Goal: Information Seeking & Learning: Learn about a topic

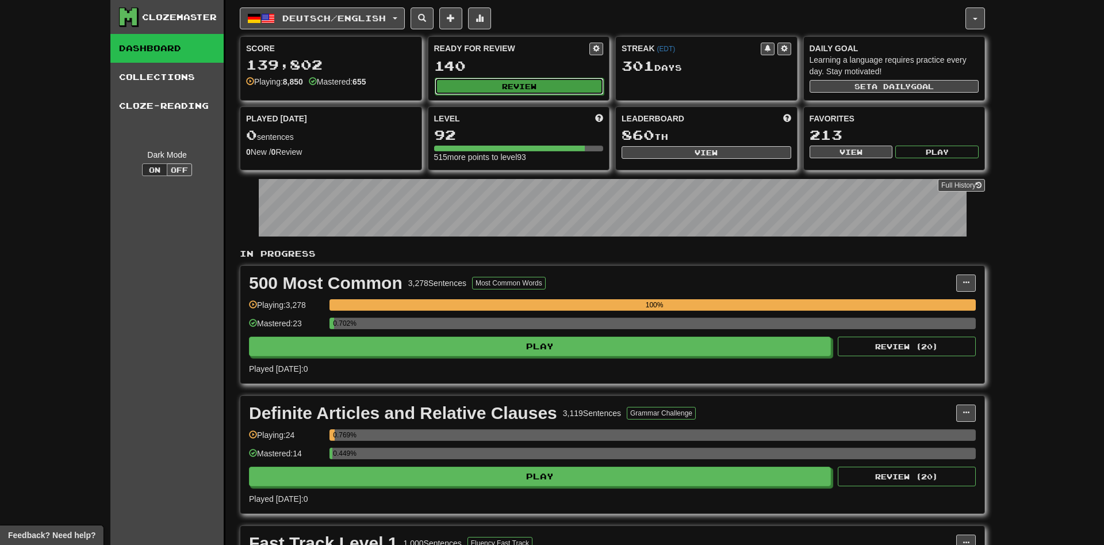
click at [546, 81] on button "Review" at bounding box center [520, 86] width 170 height 17
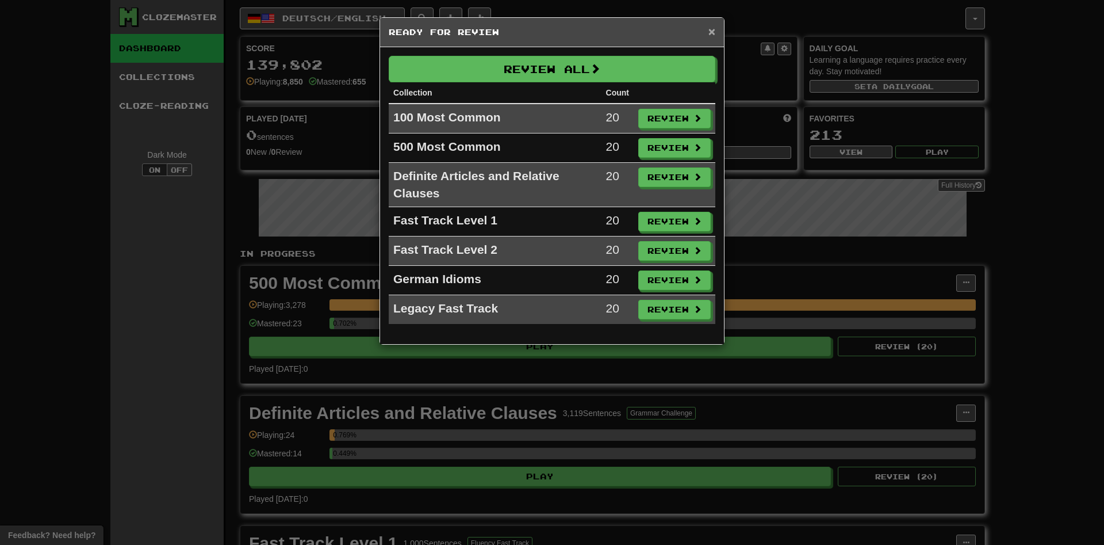
click at [713, 27] on span "×" at bounding box center [712, 31] width 7 height 13
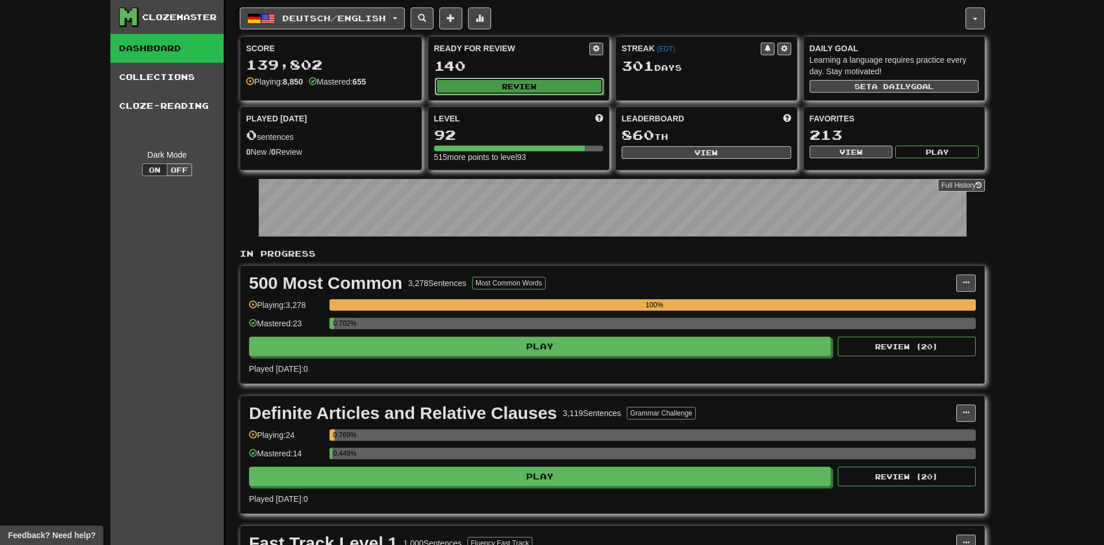
click at [554, 91] on button "Review" at bounding box center [520, 86] width 170 height 17
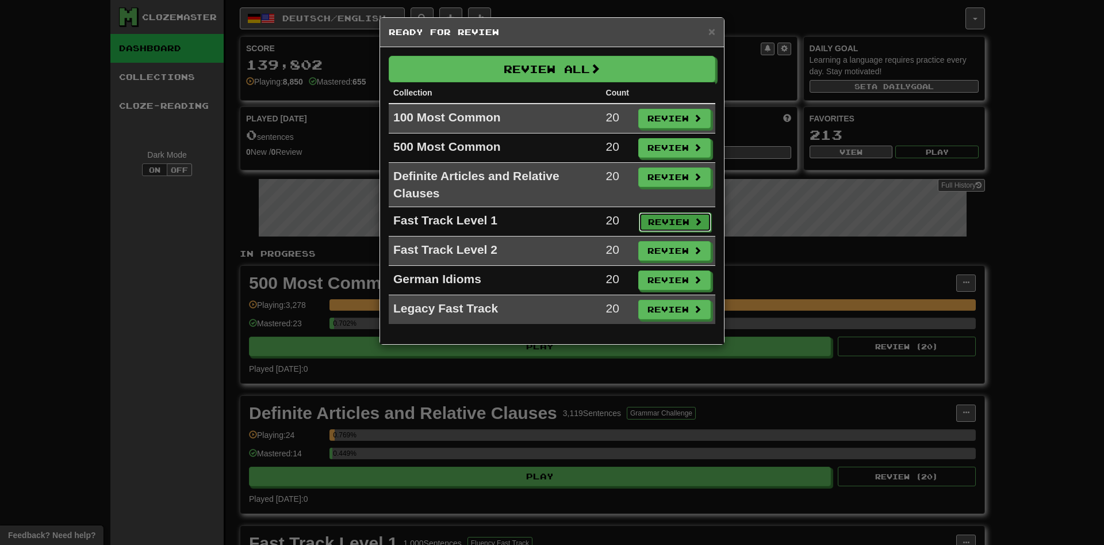
click at [663, 227] on button "Review" at bounding box center [675, 222] width 72 height 20
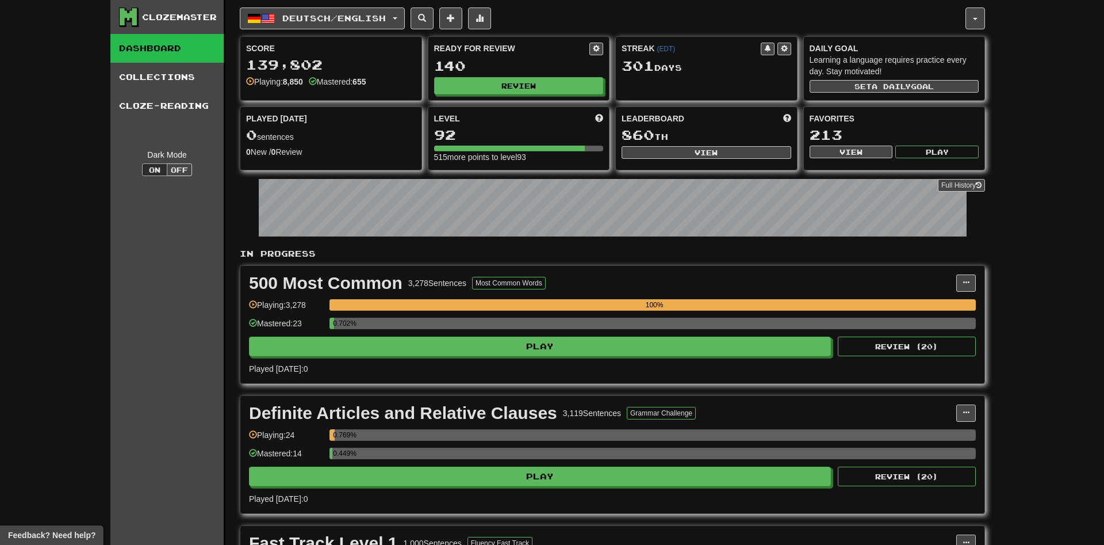
select select "**"
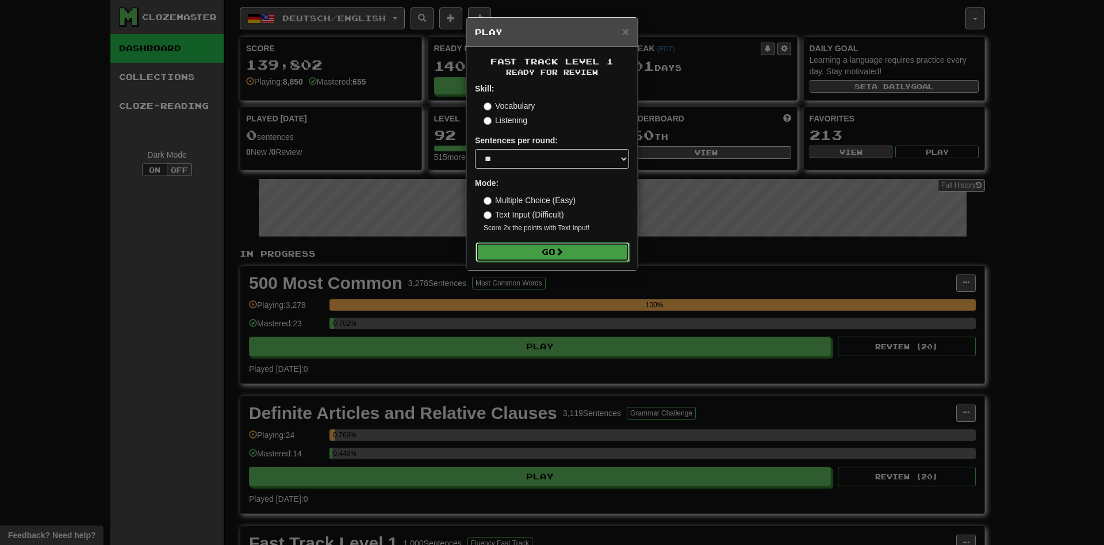
click at [601, 257] on button "Go" at bounding box center [553, 252] width 154 height 20
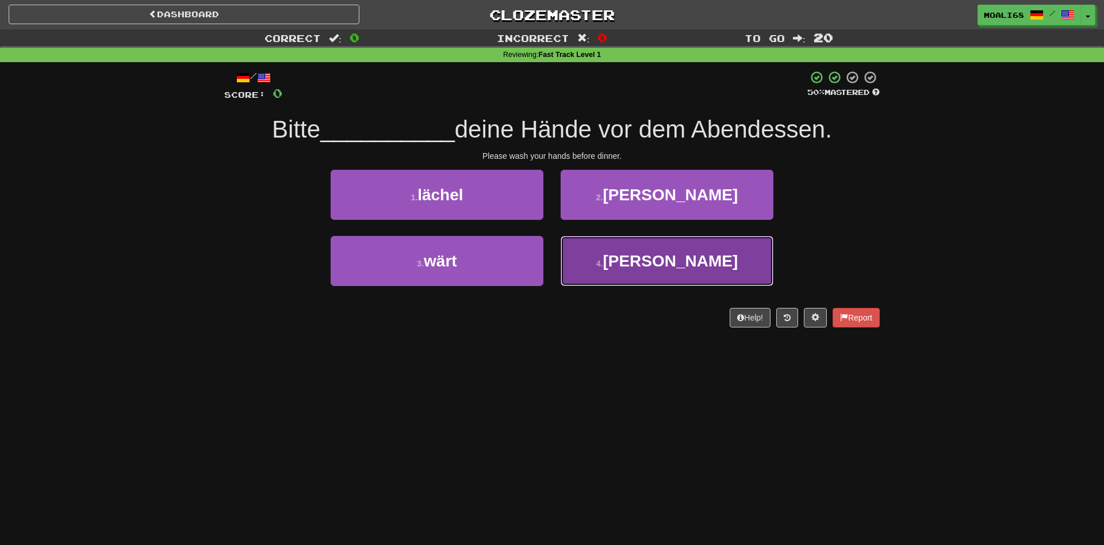
click at [590, 260] on button "4 . [PERSON_NAME]" at bounding box center [667, 261] width 213 height 50
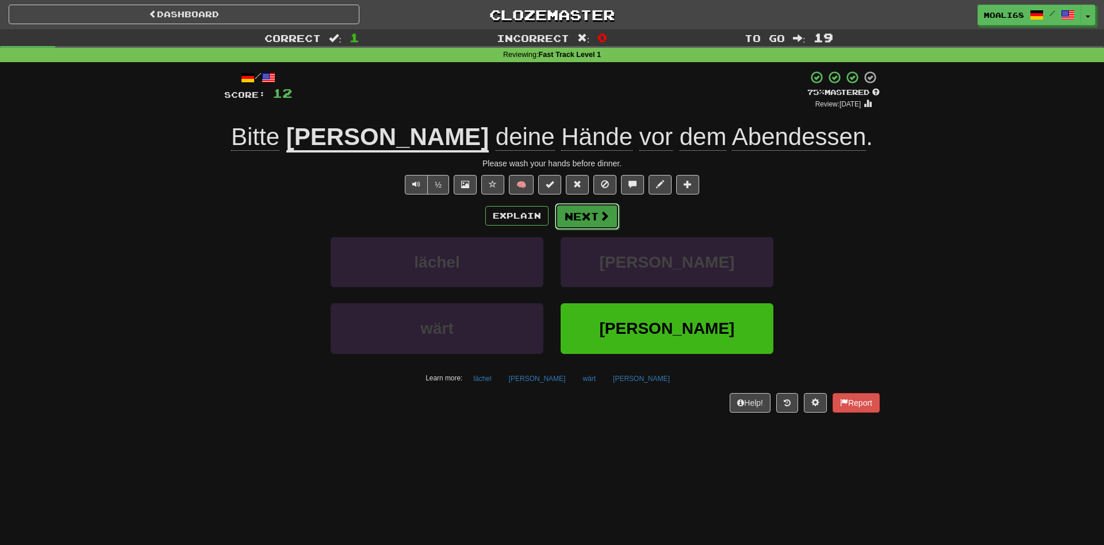
click at [590, 216] on button "Next" at bounding box center [587, 216] width 64 height 26
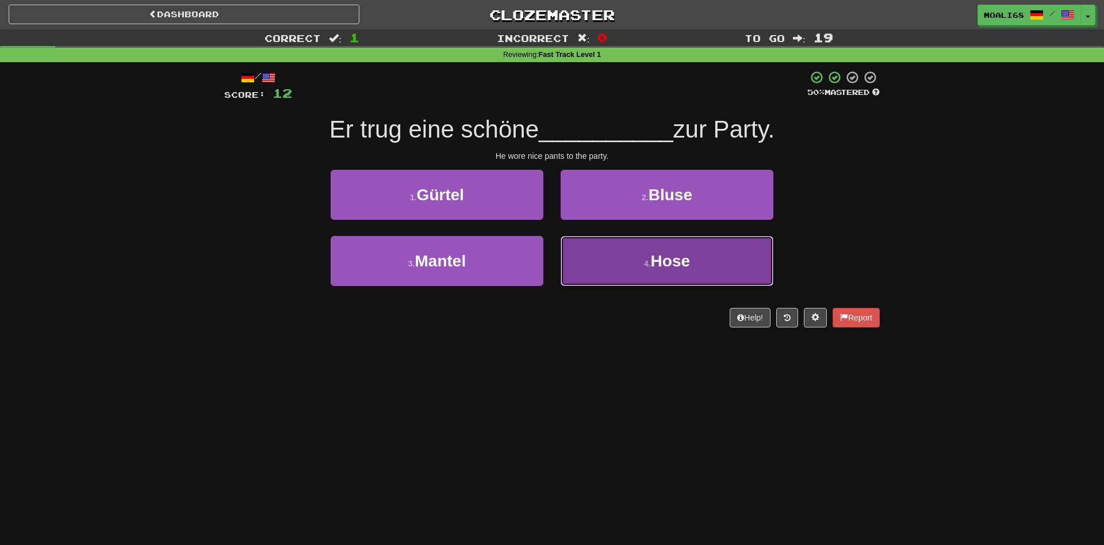
click at [616, 269] on button "4 . Hose" at bounding box center [667, 261] width 213 height 50
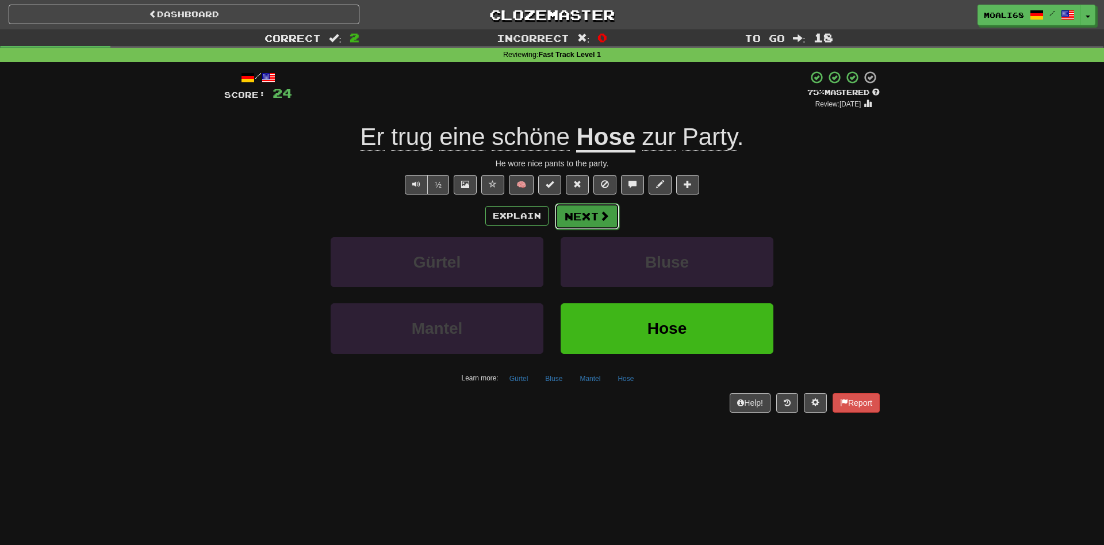
click at [584, 223] on button "Next" at bounding box center [587, 216] width 64 height 26
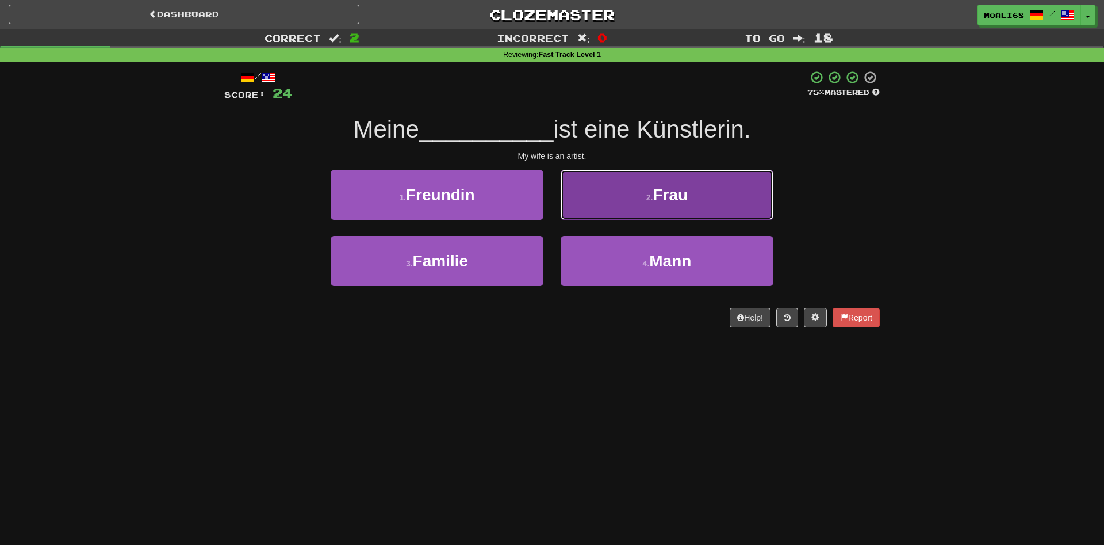
click at [589, 211] on button "2 . Frau" at bounding box center [667, 195] width 213 height 50
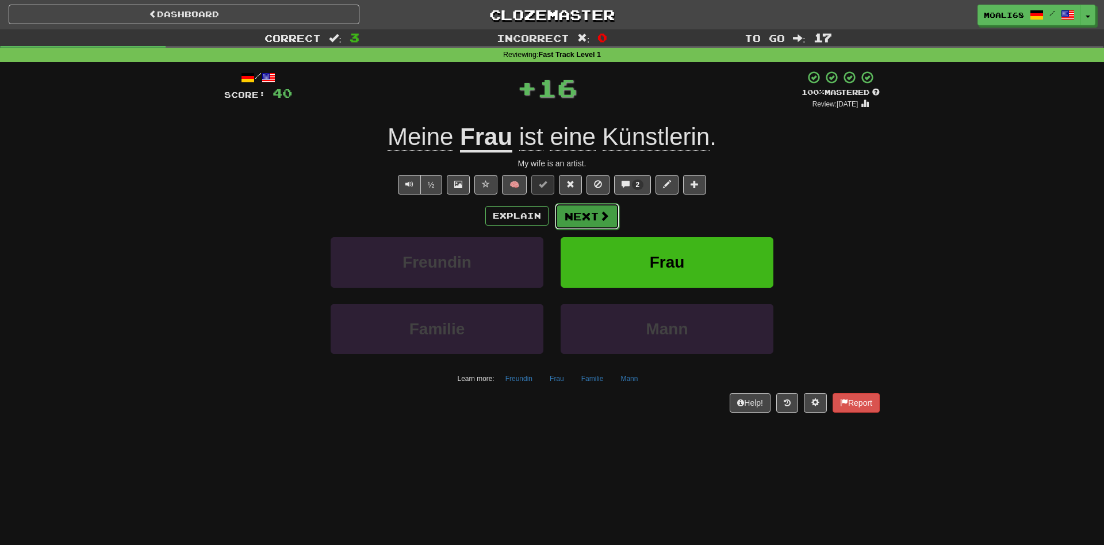
click at [588, 217] on button "Next" at bounding box center [587, 216] width 64 height 26
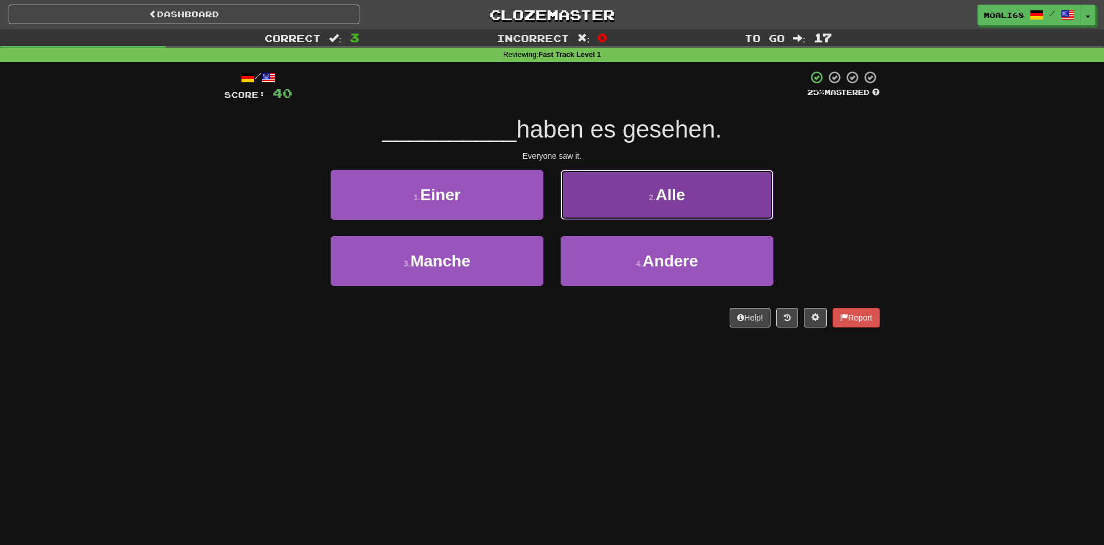
click at [600, 216] on button "2 . Alle" at bounding box center [667, 195] width 213 height 50
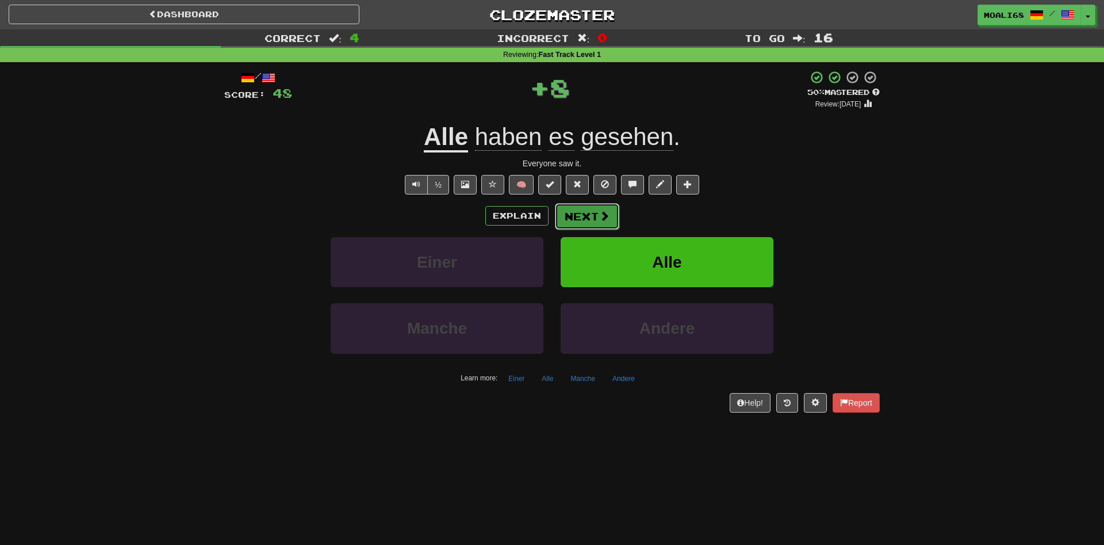
click at [591, 217] on button "Next" at bounding box center [587, 216] width 64 height 26
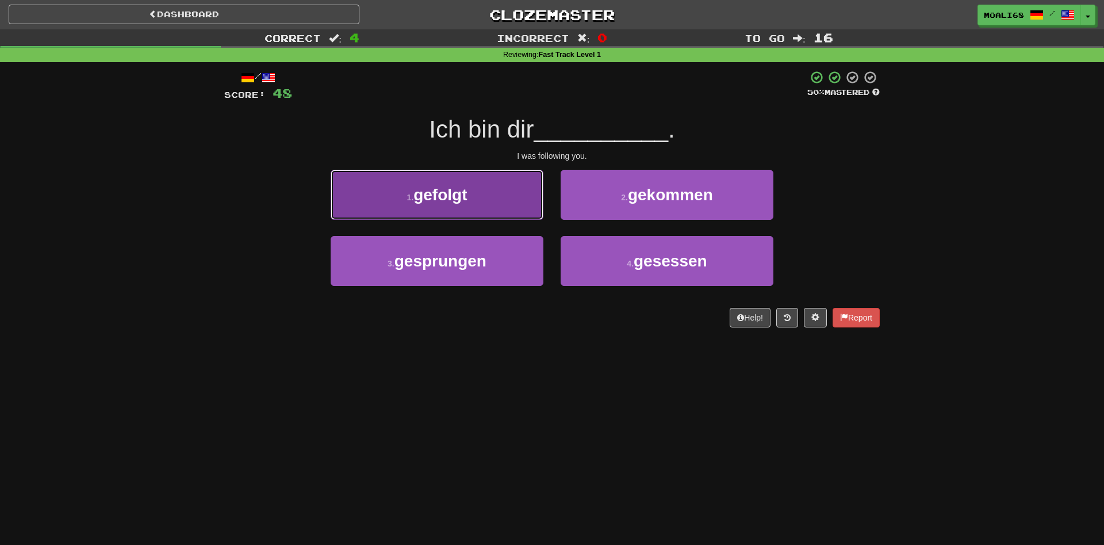
click at [500, 208] on button "1 . gefolgt" at bounding box center [437, 195] width 213 height 50
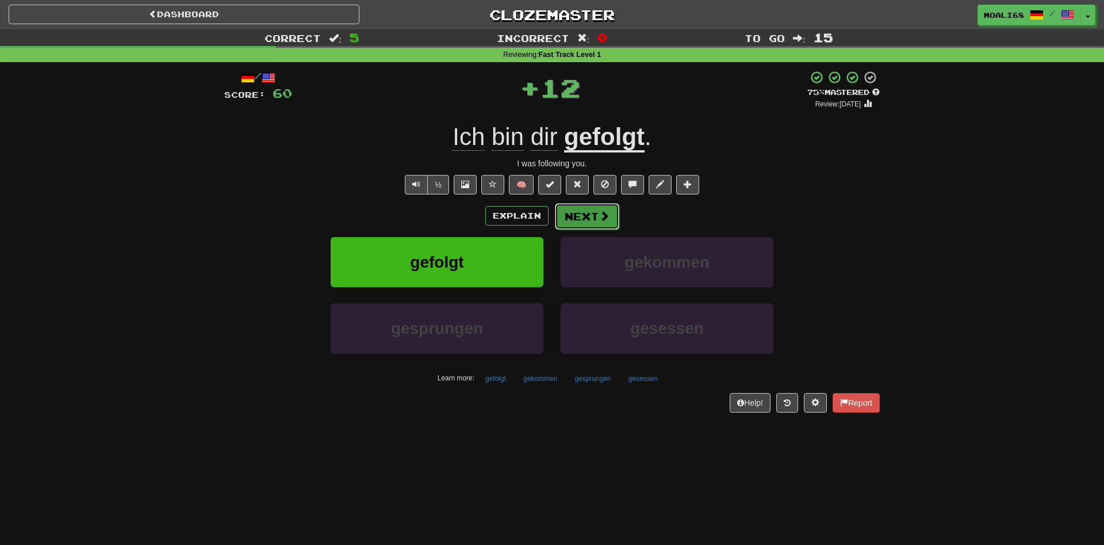
click at [582, 224] on button "Next" at bounding box center [587, 216] width 64 height 26
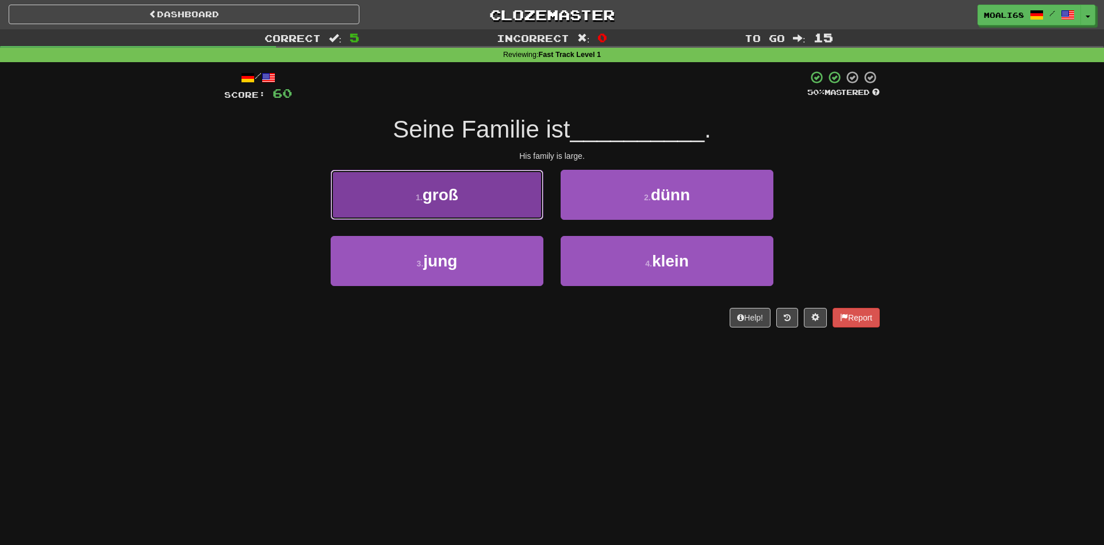
click at [504, 215] on button "1 . groß" at bounding box center [437, 195] width 213 height 50
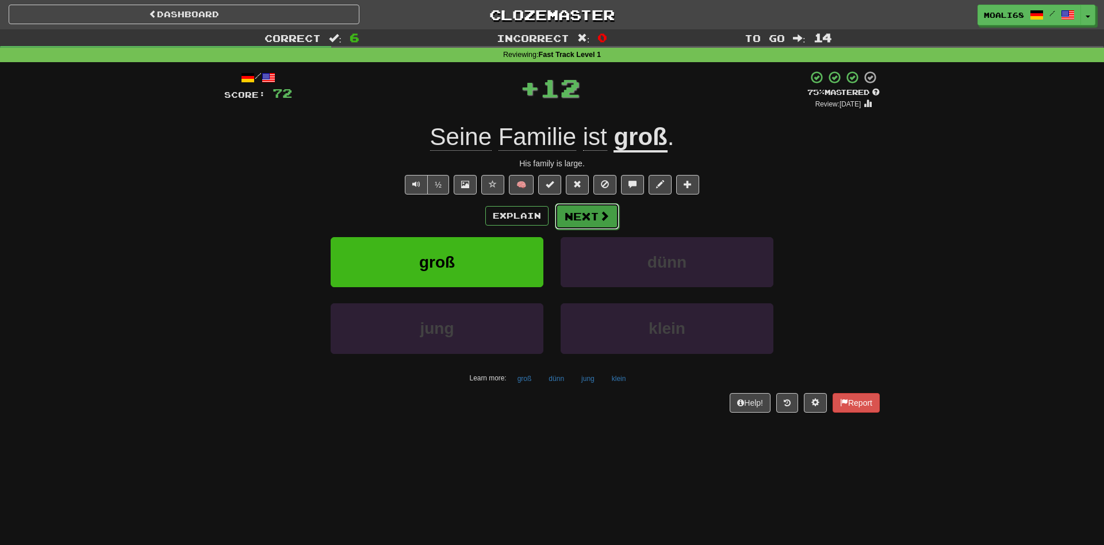
click at [574, 220] on button "Next" at bounding box center [587, 216] width 64 height 26
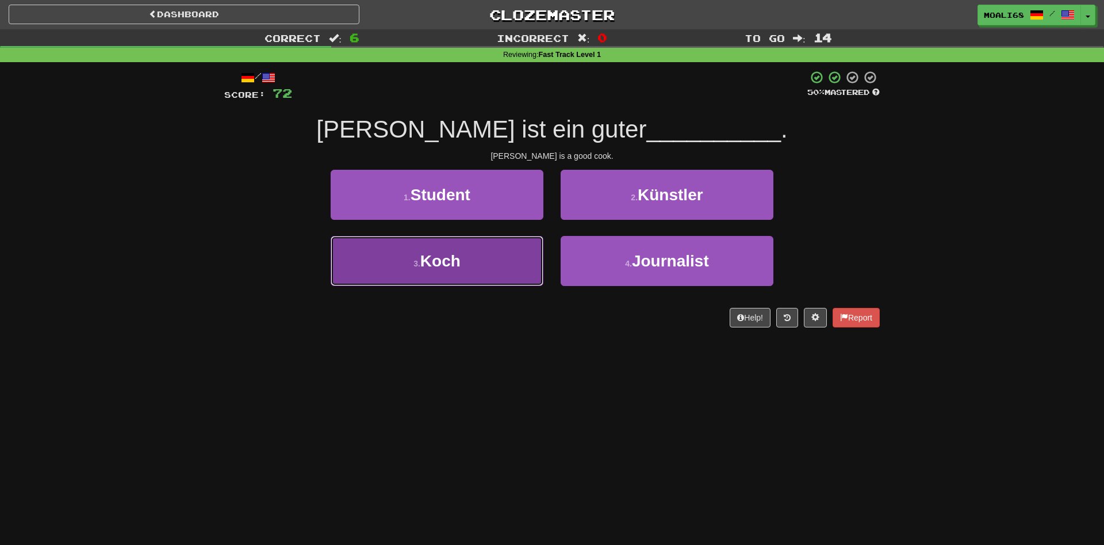
click at [491, 257] on button "3 . Koch" at bounding box center [437, 261] width 213 height 50
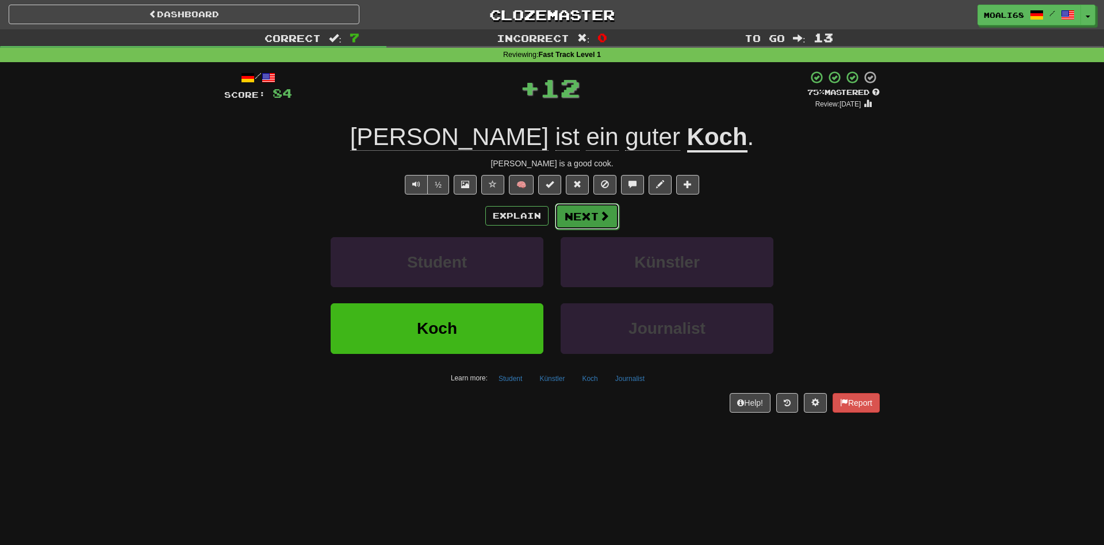
click at [574, 222] on button "Next" at bounding box center [587, 216] width 64 height 26
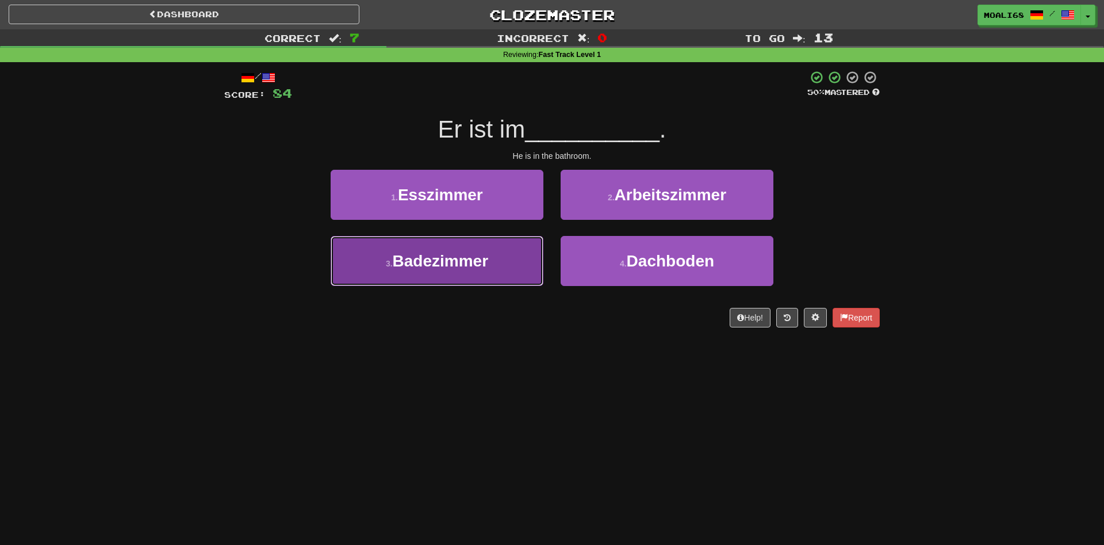
click at [481, 275] on button "3 . Badezimmer" at bounding box center [437, 261] width 213 height 50
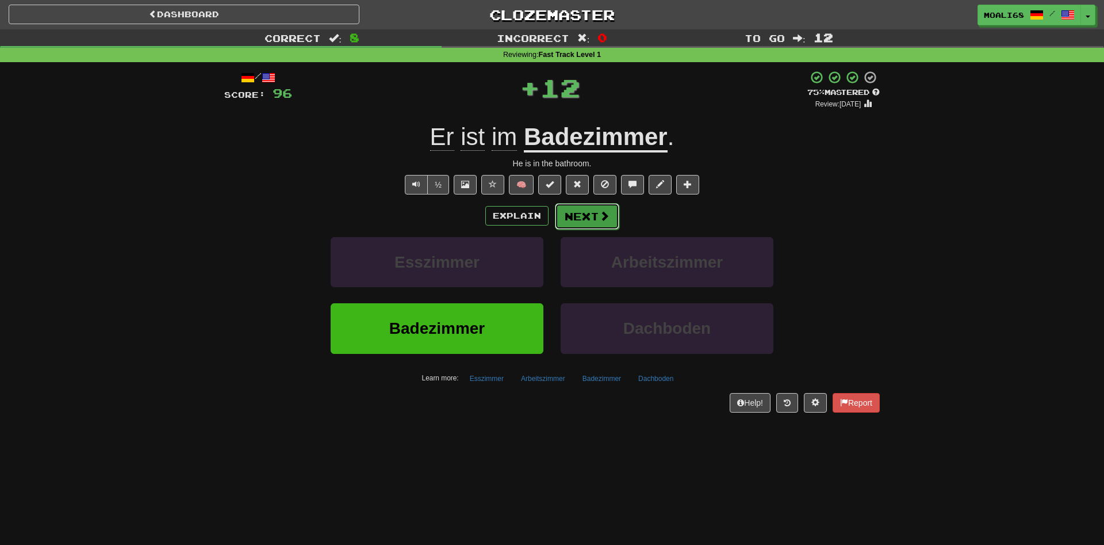
click at [575, 223] on button "Next" at bounding box center [587, 216] width 64 height 26
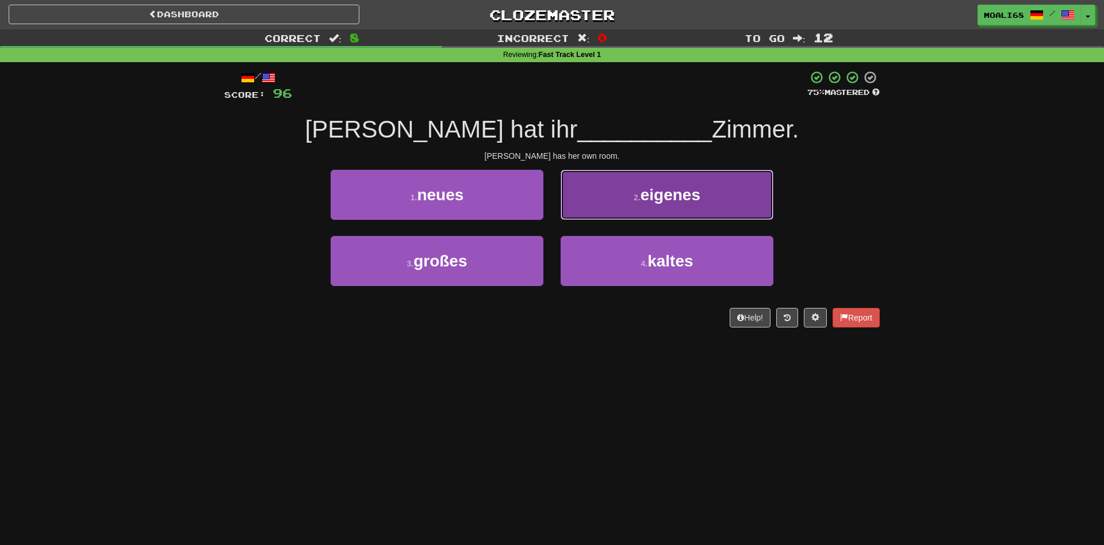
click at [610, 210] on button "2 . eigenes" at bounding box center [667, 195] width 213 height 50
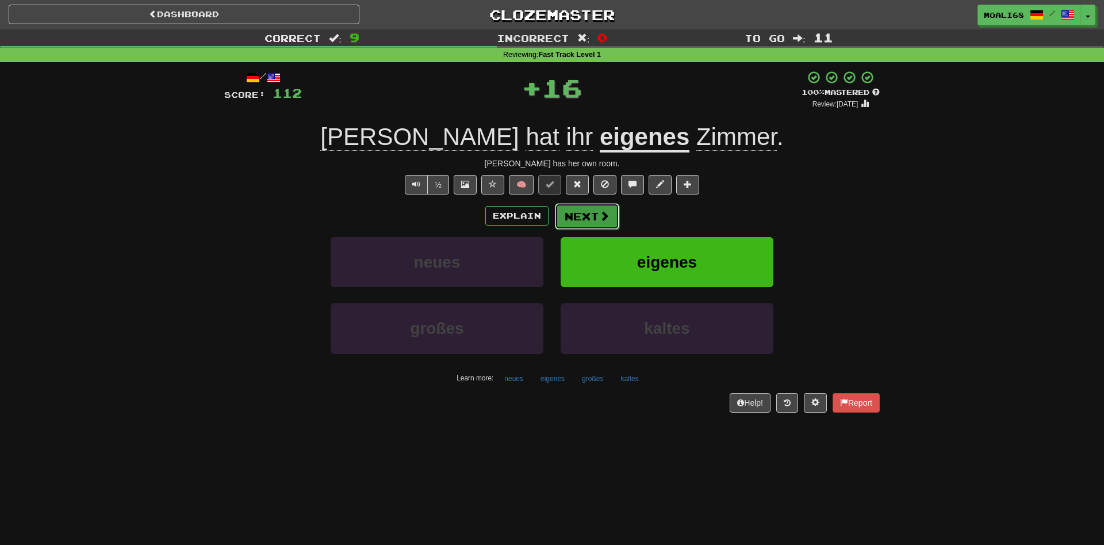
click at [601, 213] on span at bounding box center [604, 215] width 10 height 10
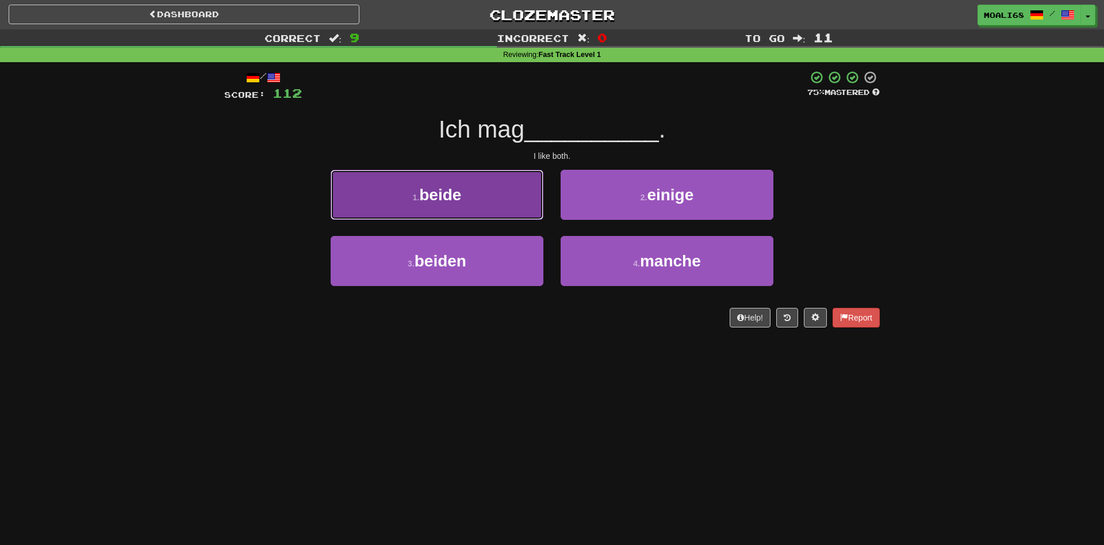
click at [470, 207] on button "1 . beide" at bounding box center [437, 195] width 213 height 50
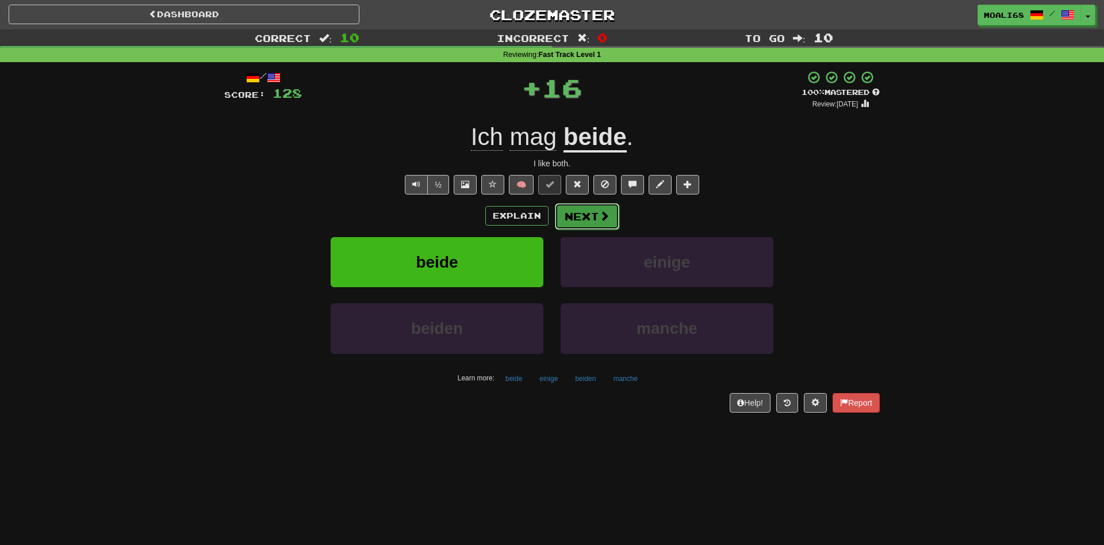
click at [587, 221] on button "Next" at bounding box center [587, 216] width 64 height 26
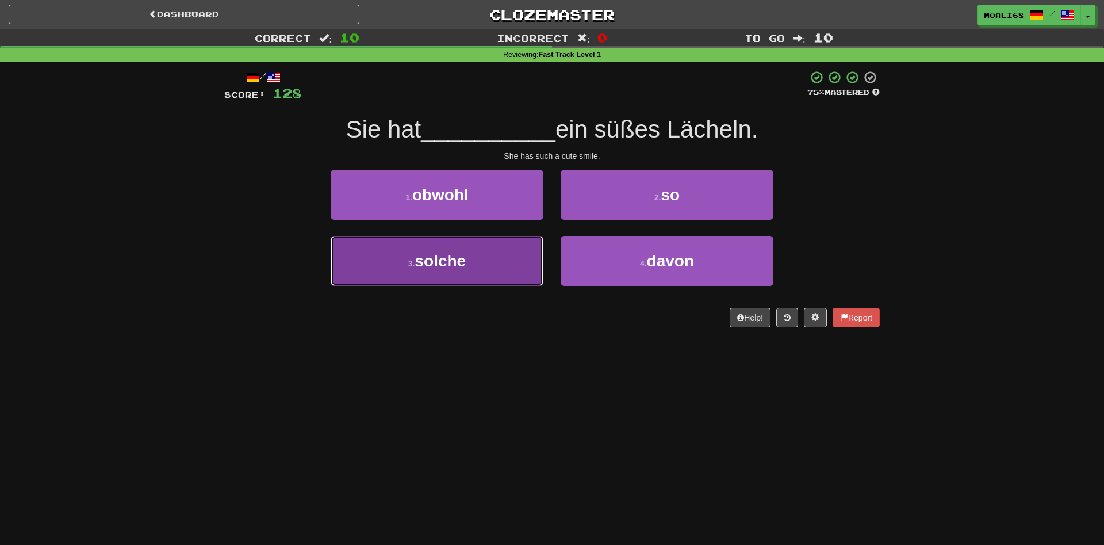
click at [520, 271] on button "3 . solche" at bounding box center [437, 261] width 213 height 50
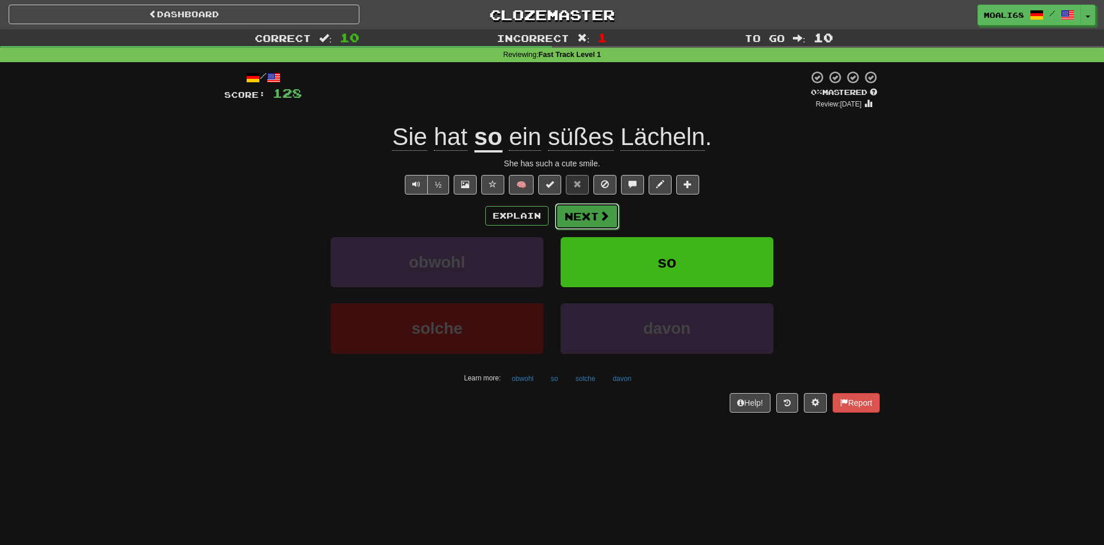
click at [579, 220] on button "Next" at bounding box center [587, 216] width 64 height 26
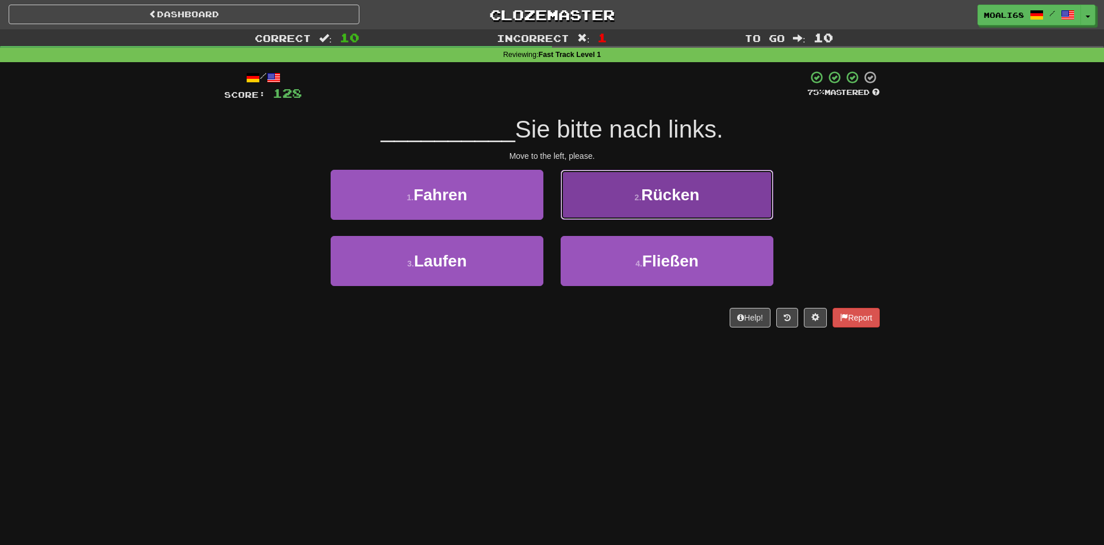
click at [592, 210] on button "2 . Rücken" at bounding box center [667, 195] width 213 height 50
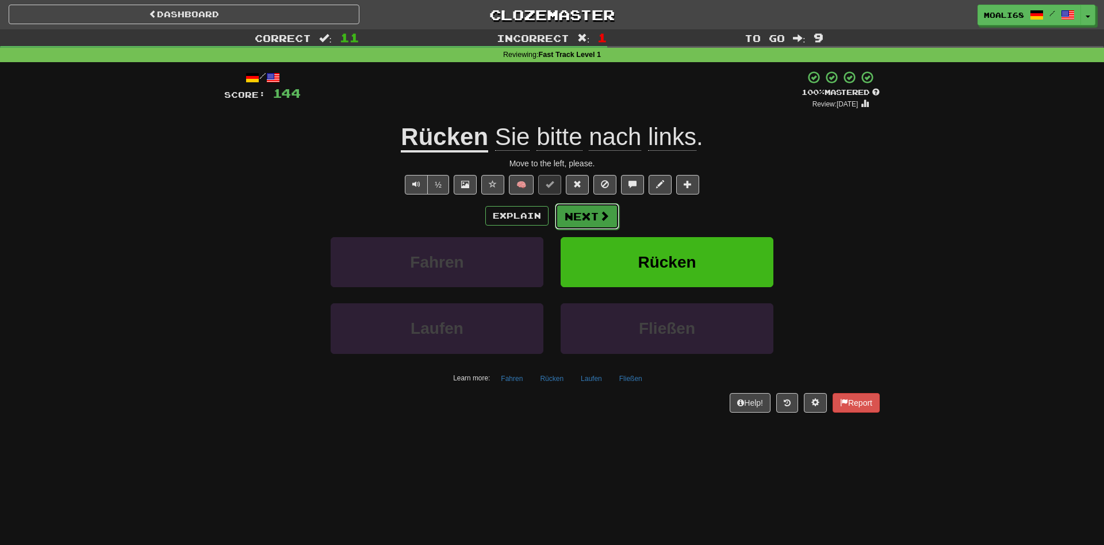
click at [591, 219] on button "Next" at bounding box center [587, 216] width 64 height 26
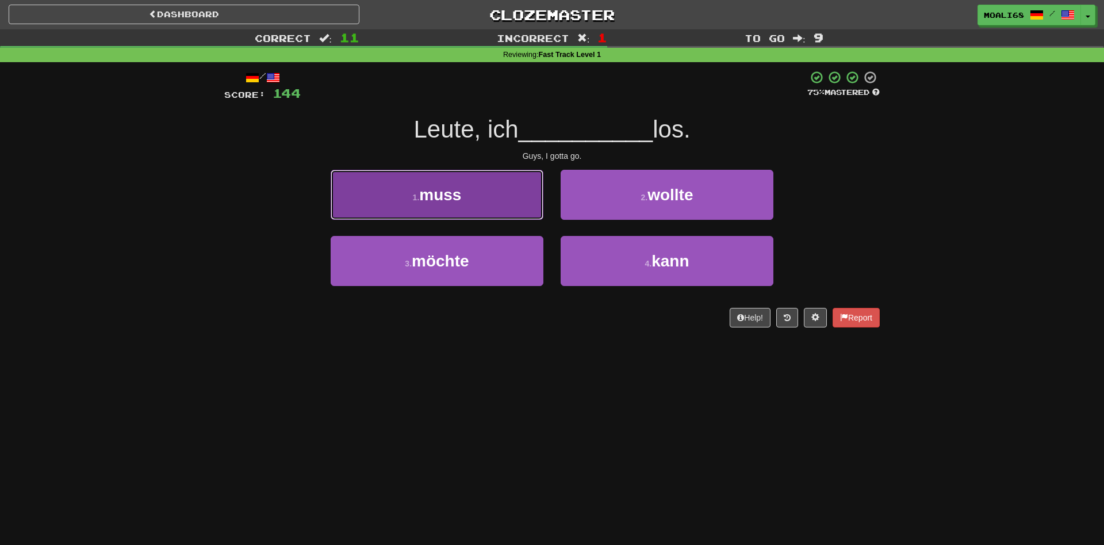
click at [503, 219] on button "1 . muss" at bounding box center [437, 195] width 213 height 50
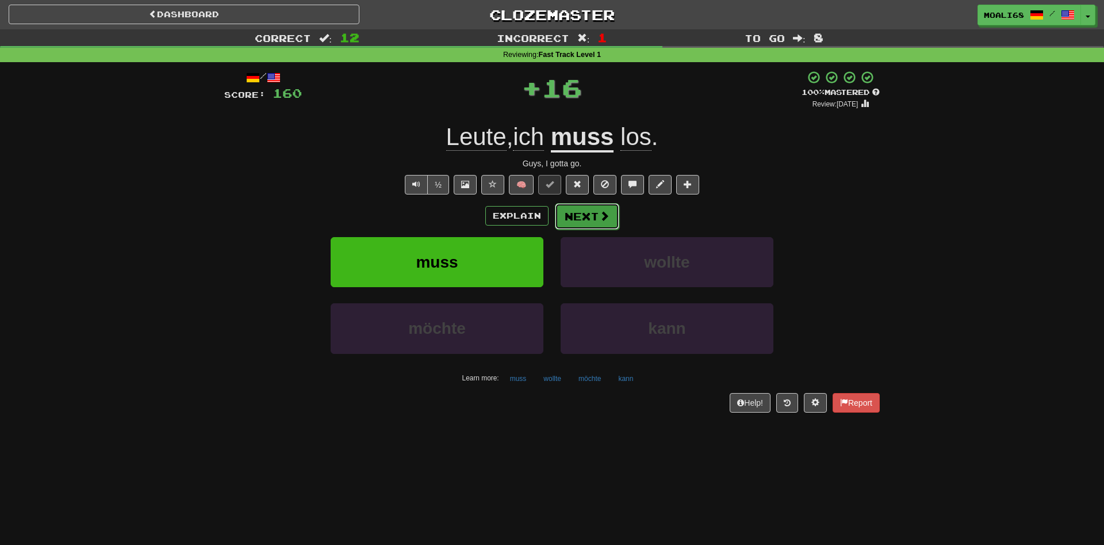
click at [576, 216] on button "Next" at bounding box center [587, 216] width 64 height 26
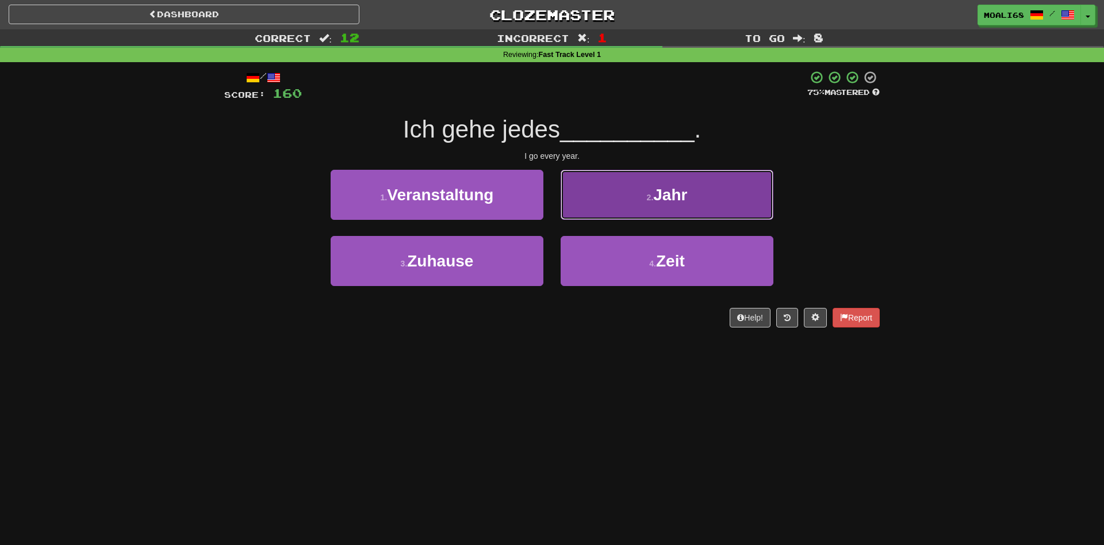
click at [611, 206] on button "2 . Jahr" at bounding box center [667, 195] width 213 height 50
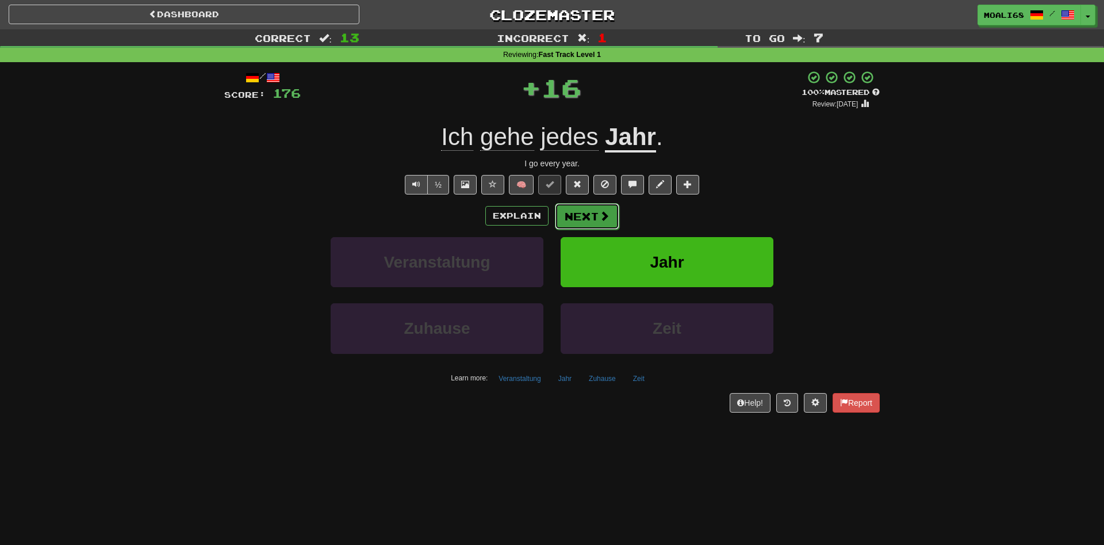
click at [598, 215] on button "Next" at bounding box center [587, 216] width 64 height 26
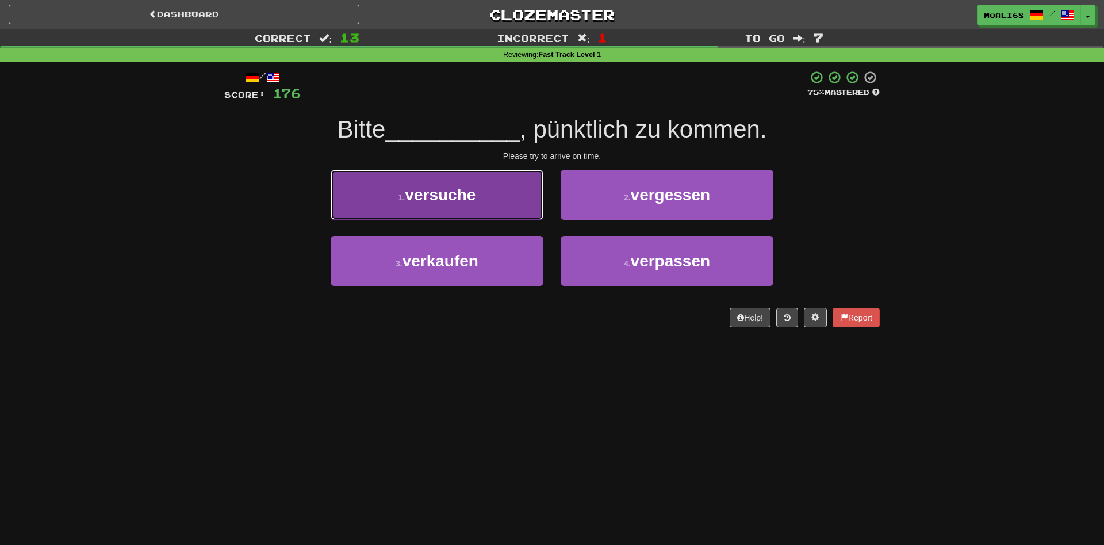
click at [504, 212] on button "1 . versuche" at bounding box center [437, 195] width 213 height 50
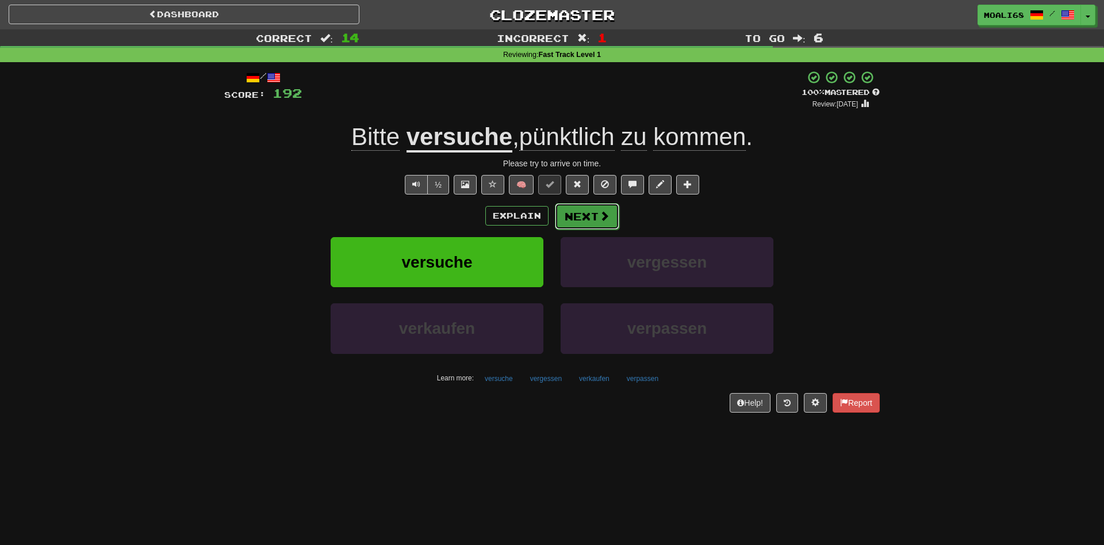
click at [564, 213] on button "Next" at bounding box center [587, 216] width 64 height 26
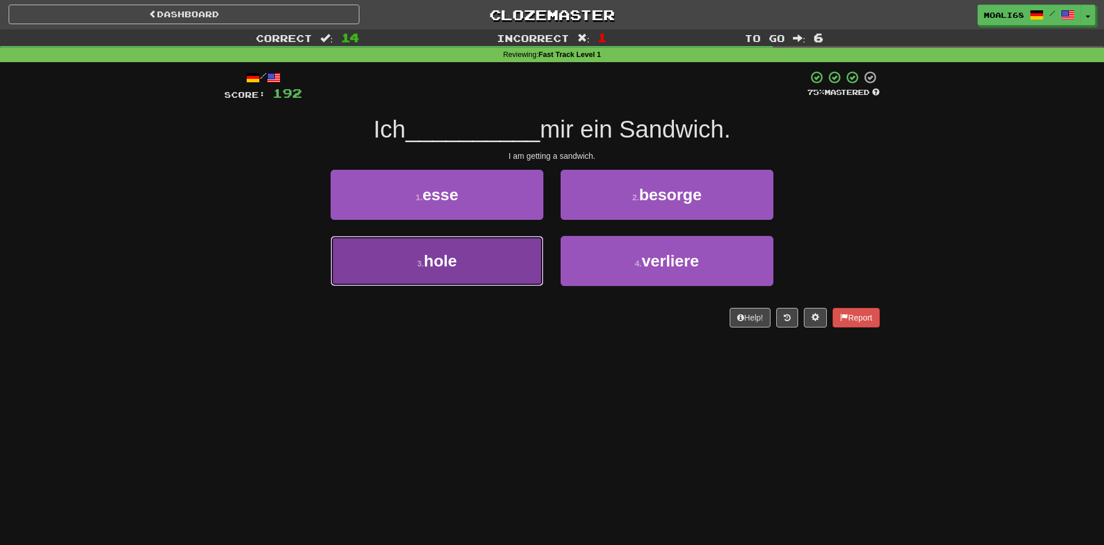
click at [510, 265] on button "3 . hole" at bounding box center [437, 261] width 213 height 50
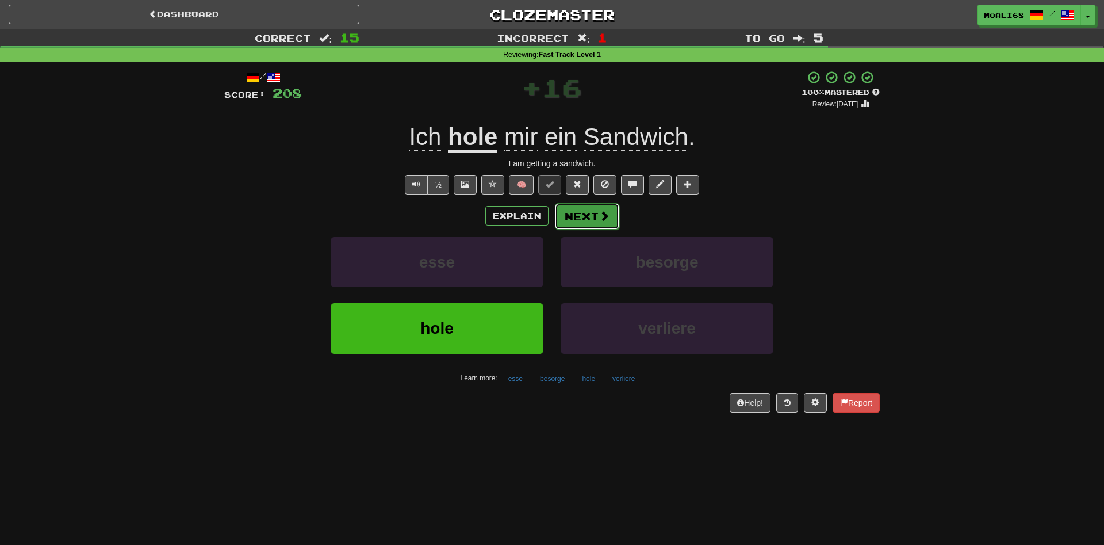
click at [577, 220] on button "Next" at bounding box center [587, 216] width 64 height 26
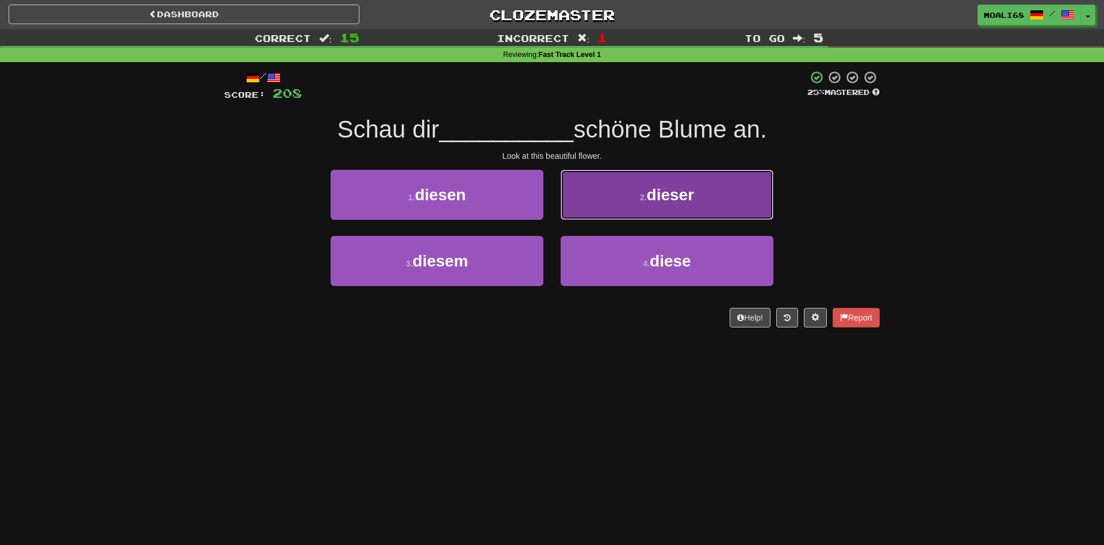
click at [587, 209] on button "2 . dieser" at bounding box center [667, 195] width 213 height 50
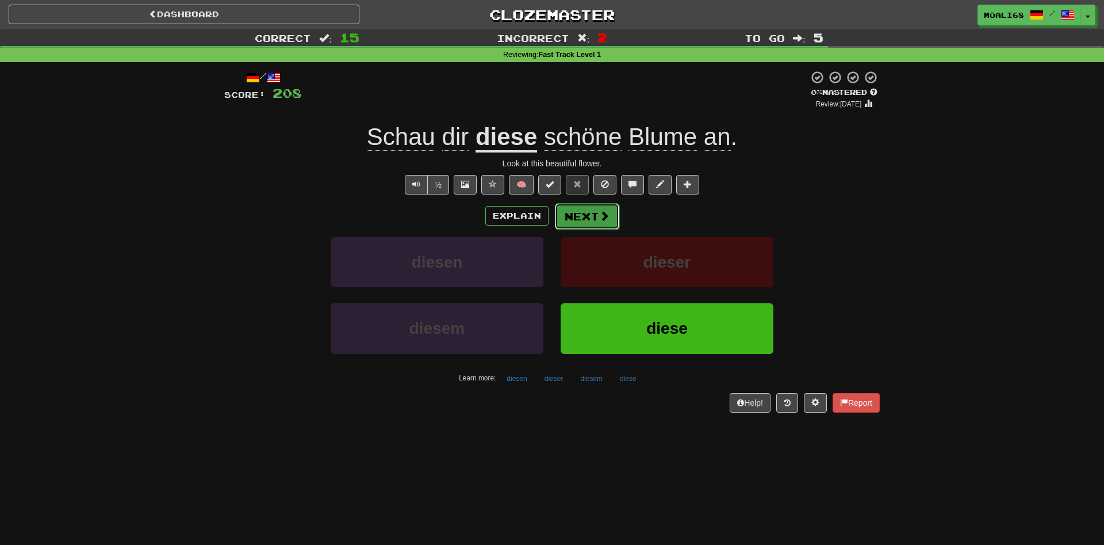
click at [586, 216] on button "Next" at bounding box center [587, 216] width 64 height 26
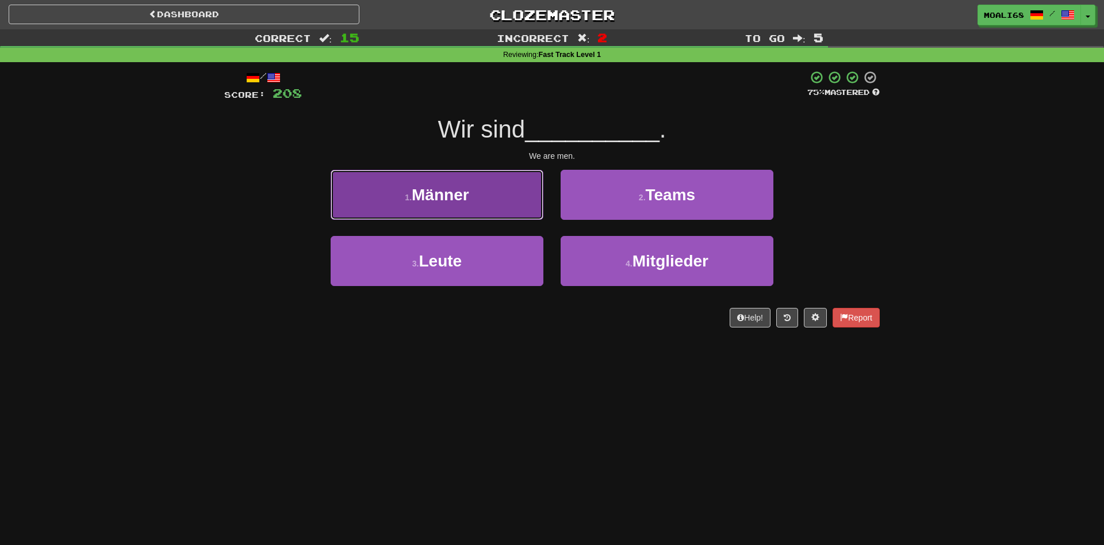
click at [493, 197] on button "1 . Männer" at bounding box center [437, 195] width 213 height 50
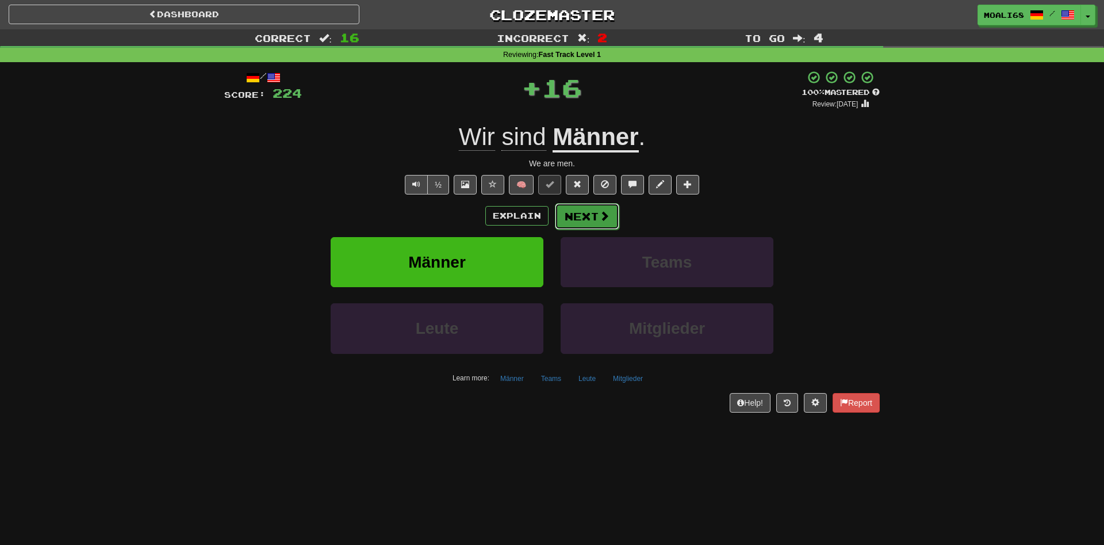
click at [579, 213] on button "Next" at bounding box center [587, 216] width 64 height 26
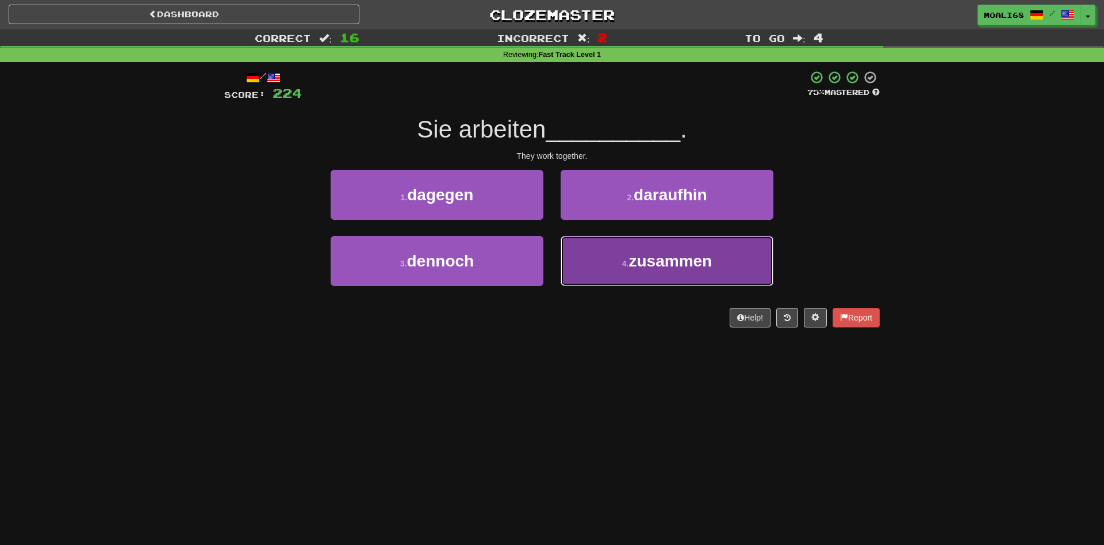
click at [608, 269] on button "4 . zusammen" at bounding box center [667, 261] width 213 height 50
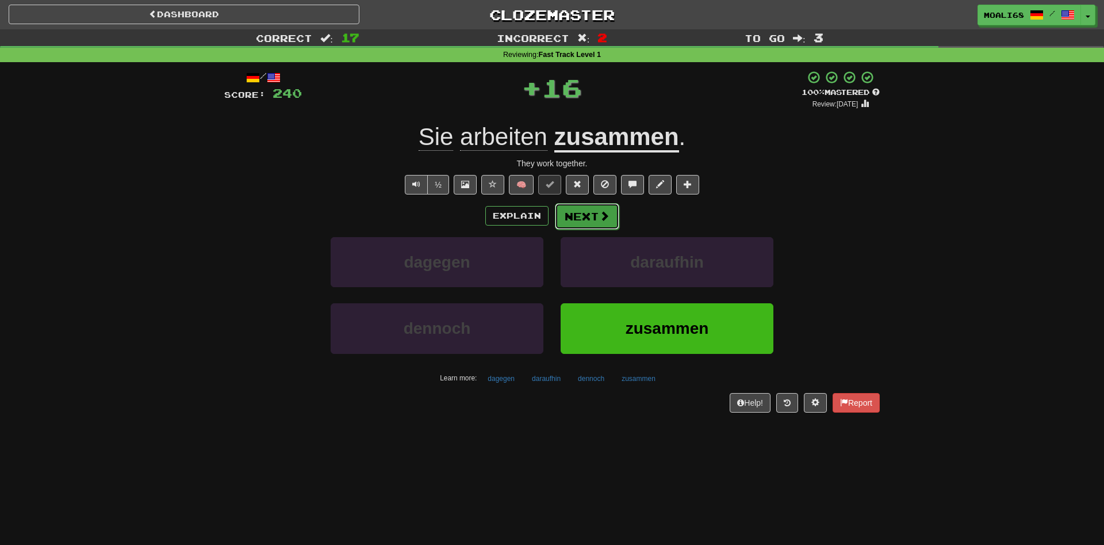
click at [591, 212] on button "Next" at bounding box center [587, 216] width 64 height 26
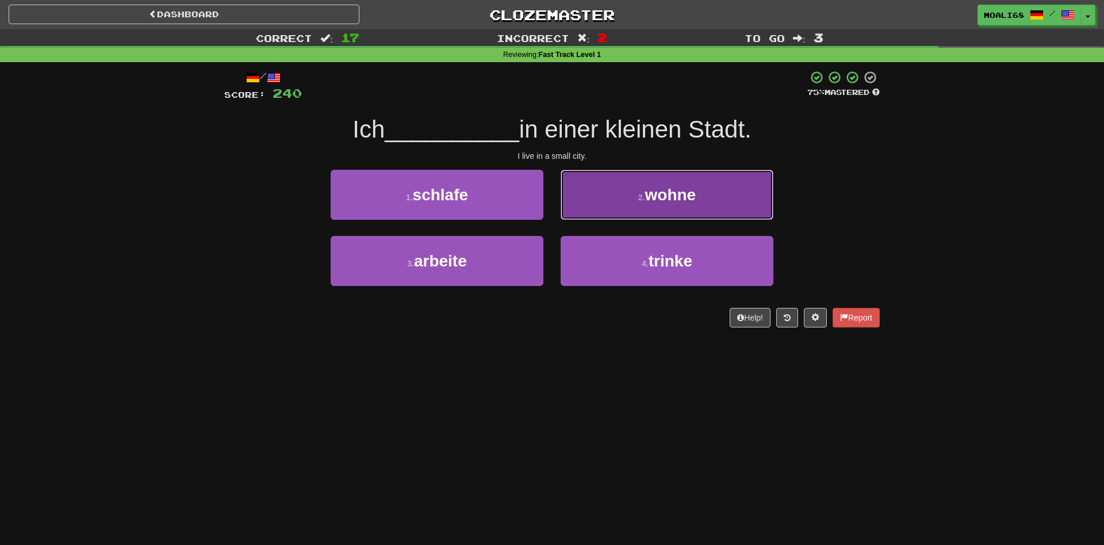
click at [593, 204] on button "2 . wohne" at bounding box center [667, 195] width 213 height 50
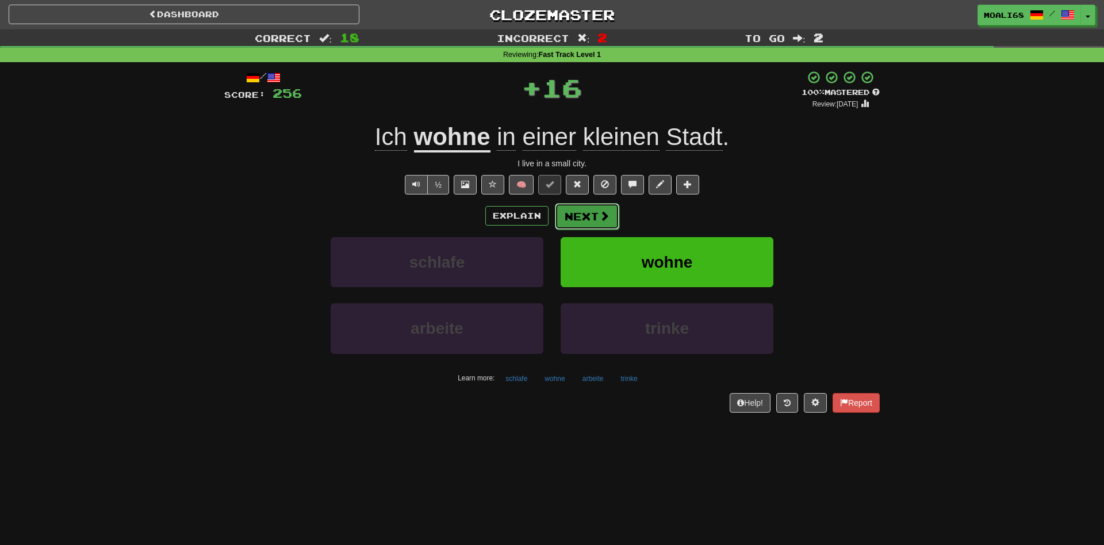
click at [581, 216] on button "Next" at bounding box center [587, 216] width 64 height 26
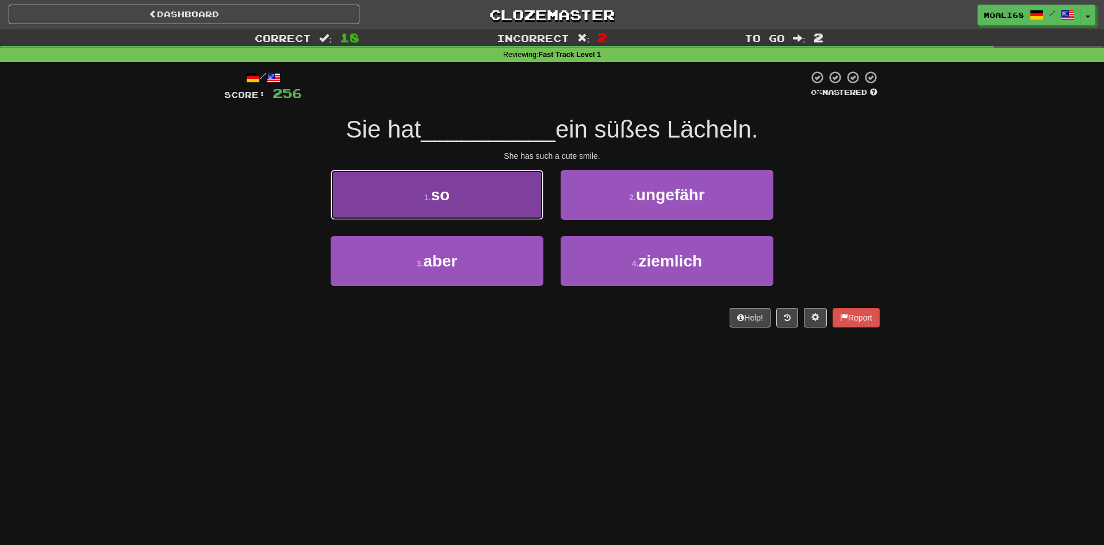
click at [499, 205] on button "1 . so" at bounding box center [437, 195] width 213 height 50
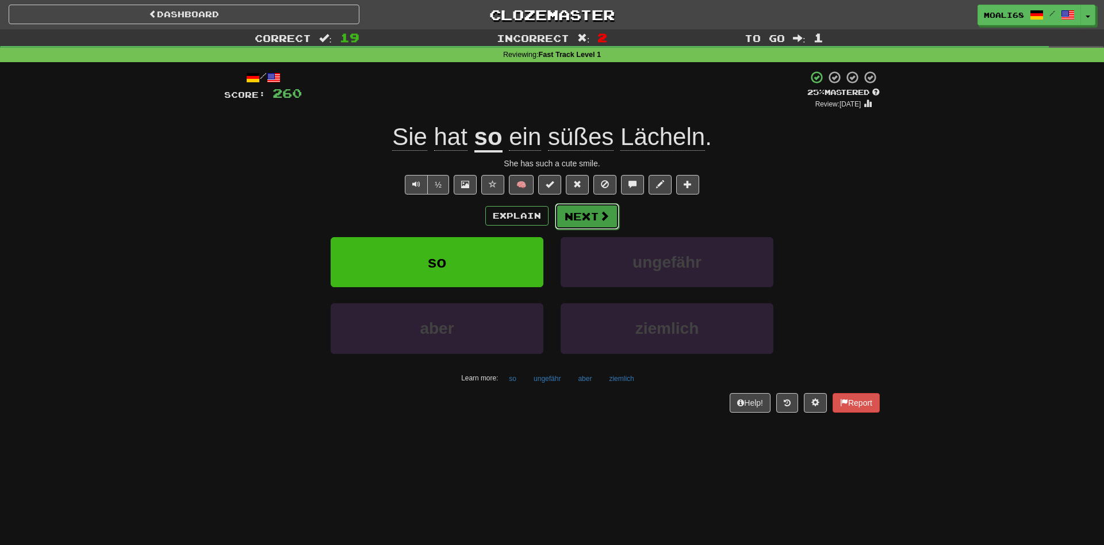
click at [575, 217] on button "Next" at bounding box center [587, 216] width 64 height 26
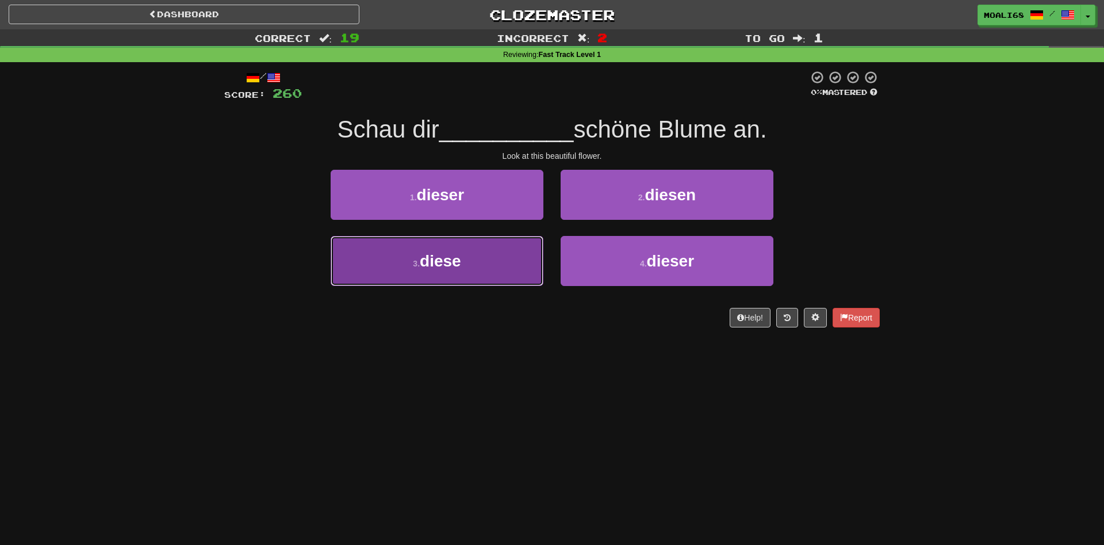
click at [507, 268] on button "3 . diese" at bounding box center [437, 261] width 213 height 50
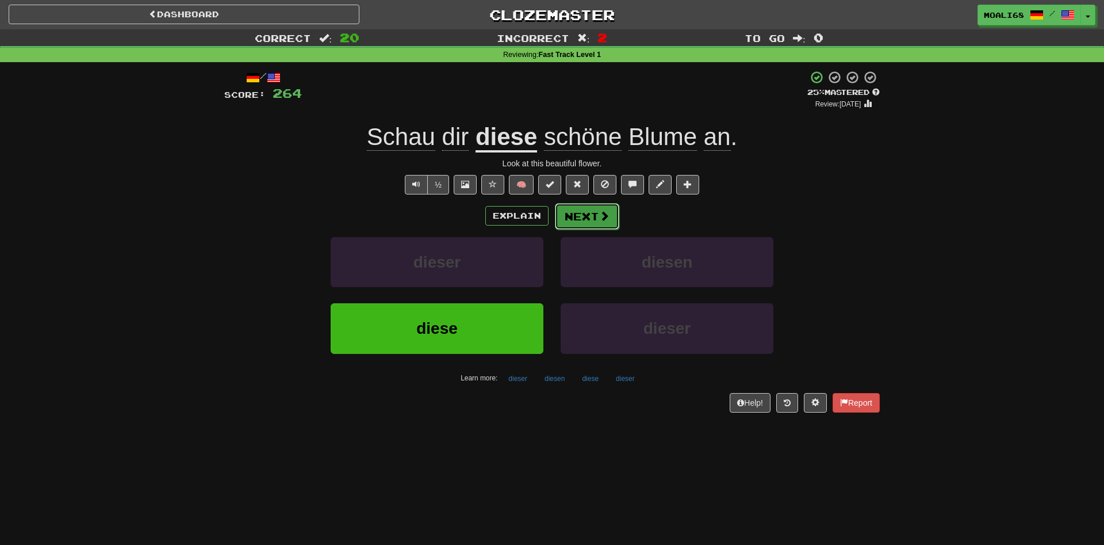
click at [580, 221] on button "Next" at bounding box center [587, 216] width 64 height 26
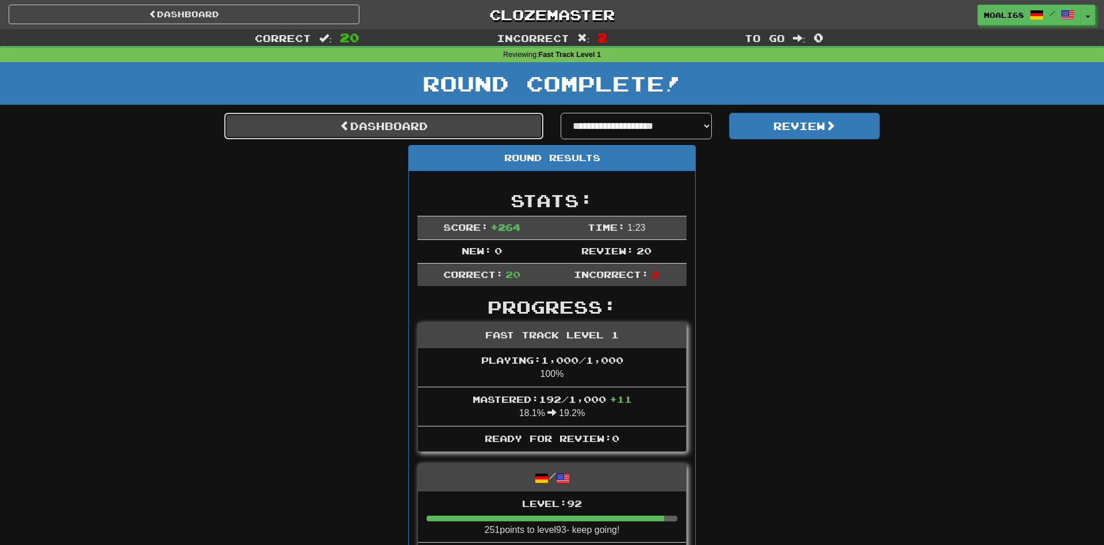
click at [456, 131] on link "Dashboard" at bounding box center [383, 126] width 319 height 26
